Goal: Task Accomplishment & Management: Use online tool/utility

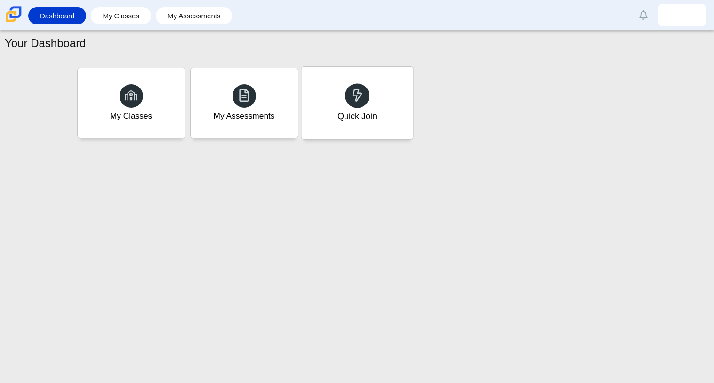
click at [338, 112] on div "Quick Join" at bounding box center [357, 116] width 40 height 12
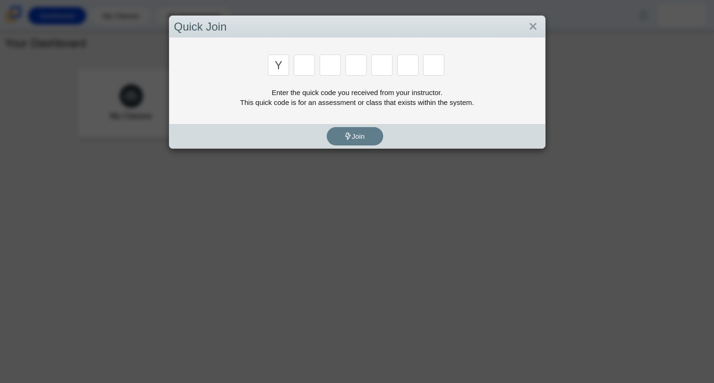
type input "y"
type input "3"
type input "k"
type input "e"
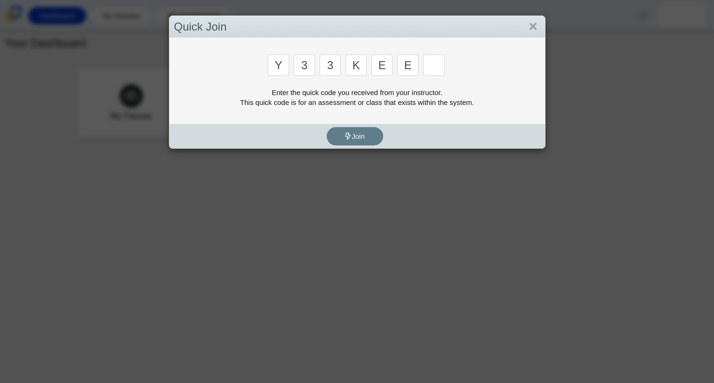
type input "e"
type input "4"
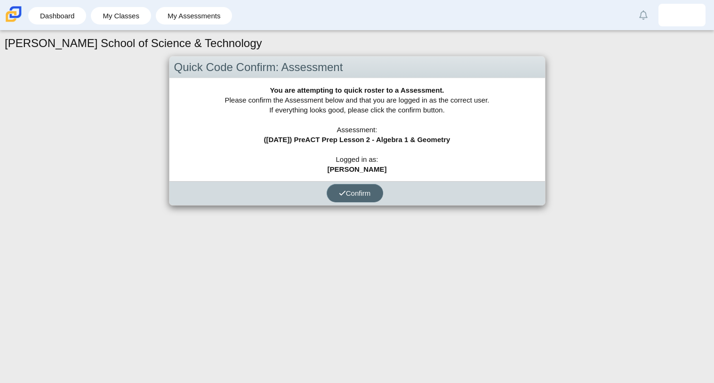
click at [357, 194] on span "Confirm" at bounding box center [355, 193] width 32 height 8
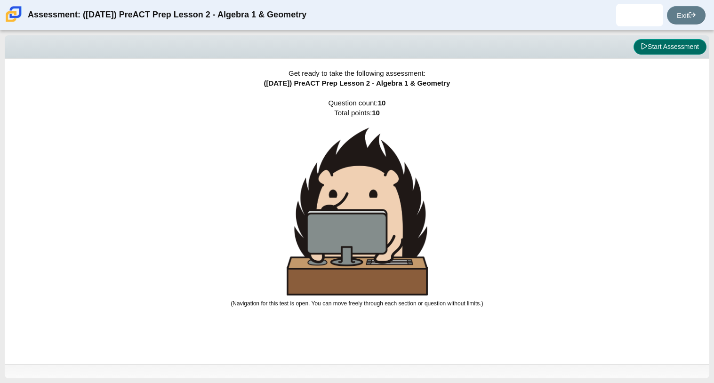
click at [660, 50] on button "Start Assessment" at bounding box center [670, 47] width 73 height 16
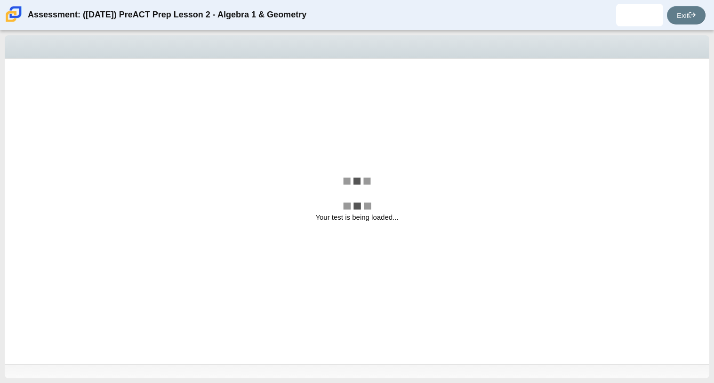
select select "ce81fe10-bf29-4b5e-8bd7-4f47f2fed4d8"
